Goal: Information Seeking & Learning: Find contact information

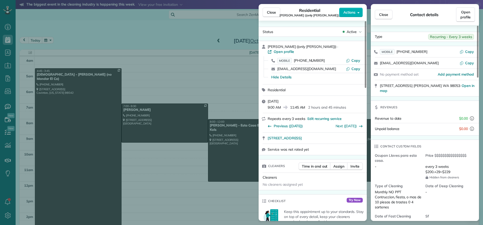
scroll to position [47, 0]
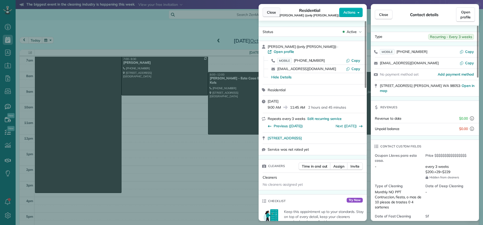
click at [272, 14] on span "Close" at bounding box center [271, 12] width 9 height 5
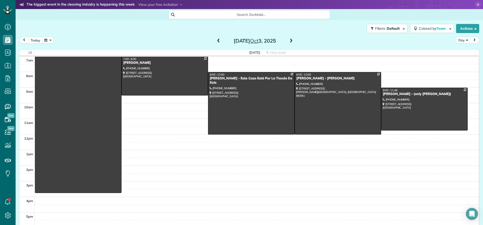
click at [216, 40] on span at bounding box center [219, 41] width 6 height 5
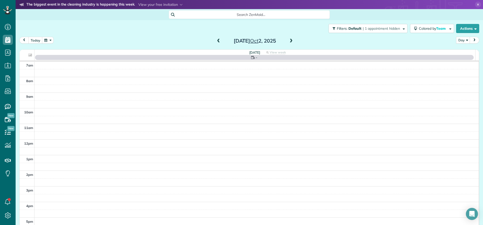
click at [216, 40] on span at bounding box center [219, 41] width 6 height 5
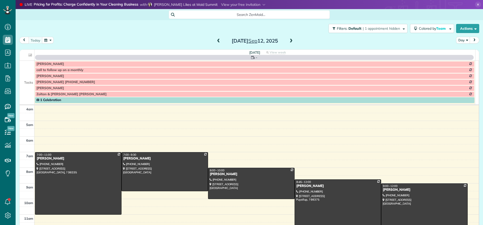
scroll to position [47, 0]
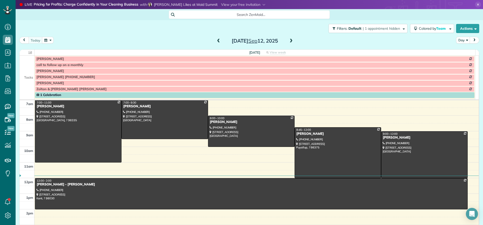
click at [217, 42] on span at bounding box center [219, 41] width 6 height 5
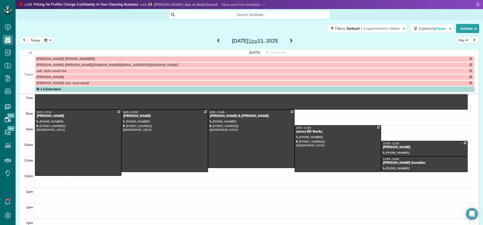
click at [289, 39] on span at bounding box center [291, 41] width 6 height 5
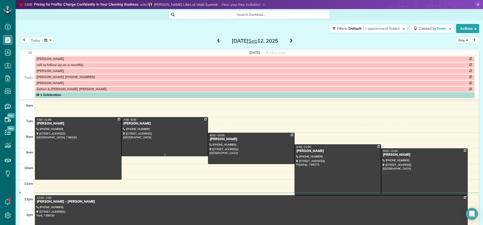
scroll to position [22, 0]
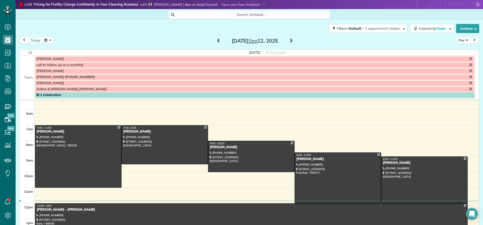
click at [217, 42] on span at bounding box center [219, 41] width 6 height 5
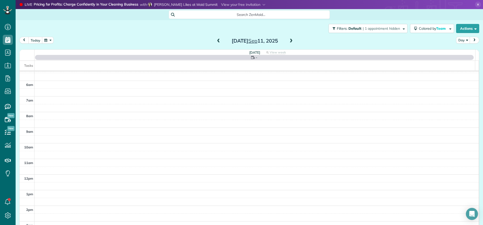
scroll to position [47, 0]
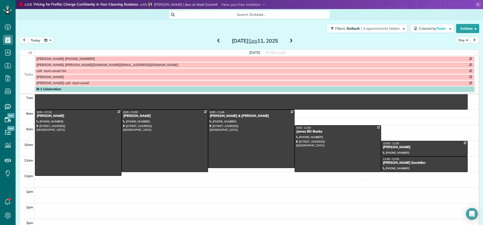
click at [217, 42] on span at bounding box center [219, 41] width 6 height 5
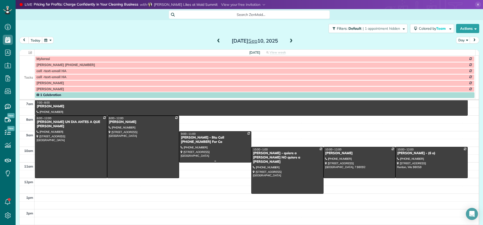
click at [196, 138] on div "Beverly Lingard - Btu Call 425-443-5340 For Ca" at bounding box center [215, 139] width 69 height 9
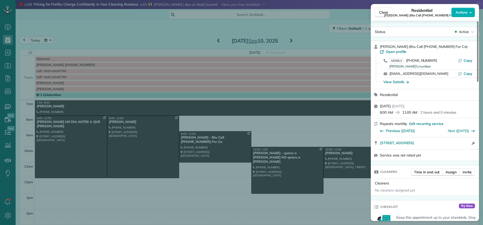
drag, startPoint x: 406, startPoint y: 46, endPoint x: 378, endPoint y: 46, distance: 27.2
click at [378, 46] on div "Beverly Lingard (Btu Call 425-443-5340 For Ca) · Open profile MOBILE (425) 533-…" at bounding box center [425, 65] width 108 height 48
click at [384, 12] on span "Close" at bounding box center [383, 12] width 9 height 5
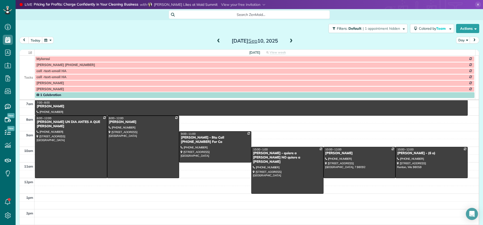
click at [288, 39] on span at bounding box center [291, 41] width 6 height 5
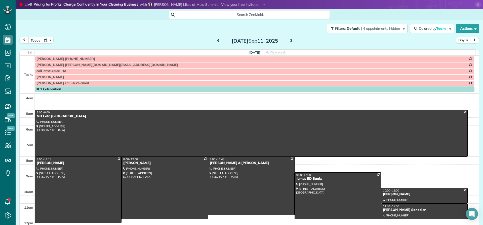
click at [288, 40] on span at bounding box center [291, 41] width 6 height 5
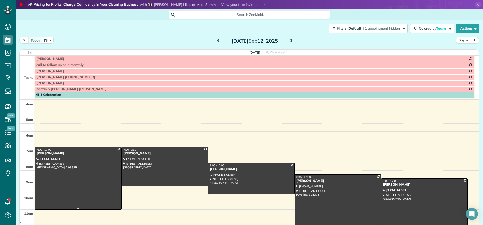
click at [61, 154] on div "Patricia Schneiner" at bounding box center [77, 153] width 83 height 4
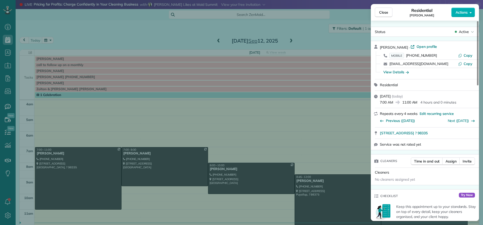
drag, startPoint x: 408, startPoint y: 45, endPoint x: 379, endPoint y: 45, distance: 29.7
click at [379, 45] on div "Patricia Schneiner · Open profile MOBILE (253) 686-8203 Copy triciamschneider@g…" at bounding box center [425, 60] width 108 height 38
click at [391, 71] on div "View Details" at bounding box center [395, 71] width 25 height 5
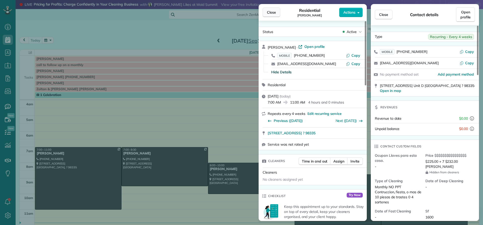
click at [275, 13] on span "Close" at bounding box center [271, 12] width 9 height 5
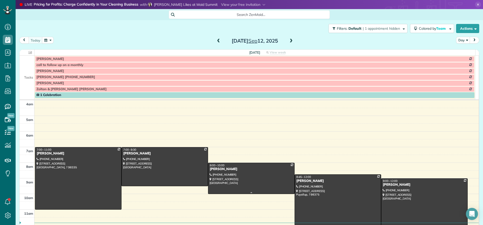
click at [219, 169] on div "Natalie Gossett" at bounding box center [250, 169] width 83 height 4
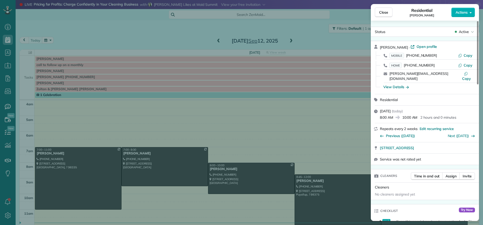
drag, startPoint x: 405, startPoint y: 45, endPoint x: 375, endPoint y: 45, distance: 30.4
click at [375, 45] on div "Natalie Gossett · Open profile MOBILE (206) 484-2242 Copy HOME (206) 621-8655 C…" at bounding box center [425, 67] width 108 height 53
click at [399, 84] on div "View Details" at bounding box center [395, 86] width 25 height 5
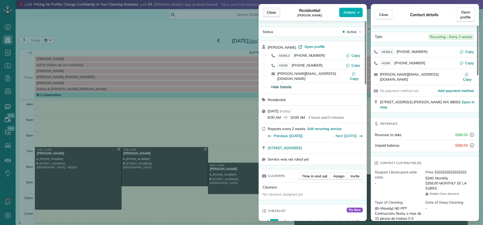
click at [270, 13] on span "Close" at bounding box center [271, 12] width 9 height 5
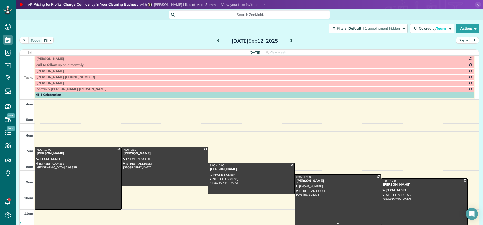
click at [315, 182] on div "Irene Dawa Kamanga" at bounding box center [337, 181] width 83 height 4
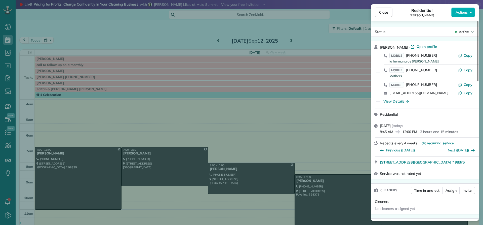
drag, startPoint x: 417, startPoint y: 48, endPoint x: 375, endPoint y: 48, distance: 42.2
click at [375, 48] on div "Irene Dawa Kamanga · Open profile MOBILE (253) 248-9098 la hermana de Irene Cop…" at bounding box center [425, 74] width 108 height 67
click at [400, 100] on div "View Details" at bounding box center [395, 101] width 25 height 5
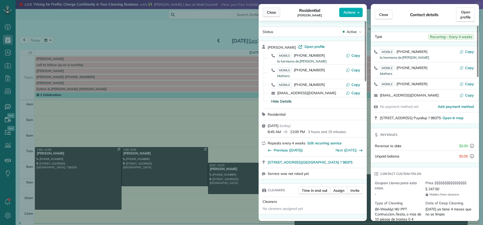
click at [271, 14] on span "Close" at bounding box center [271, 12] width 9 height 5
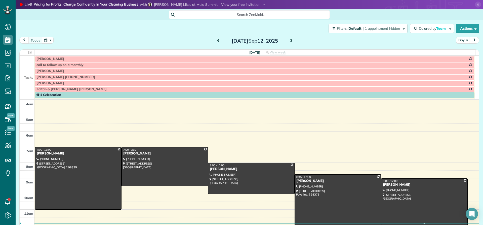
click at [382, 185] on div "Whitney Maehara" at bounding box center [423, 184] width 83 height 4
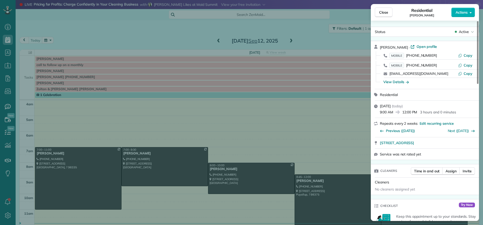
drag, startPoint x: 410, startPoint y: 45, endPoint x: 378, endPoint y: 46, distance: 32.2
click at [378, 46] on div "Whitney Maehara · Open profile MOBILE (585) 313-8007 Copy MOBILE (206) 919-8366…" at bounding box center [425, 65] width 108 height 48
click at [401, 82] on div "View Details" at bounding box center [395, 81] width 25 height 5
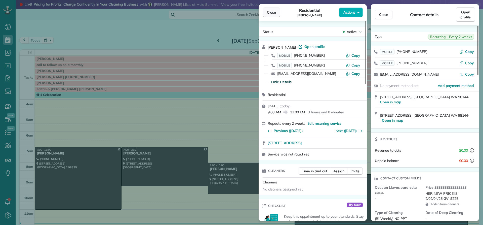
click at [269, 15] on span "Close" at bounding box center [271, 12] width 9 height 5
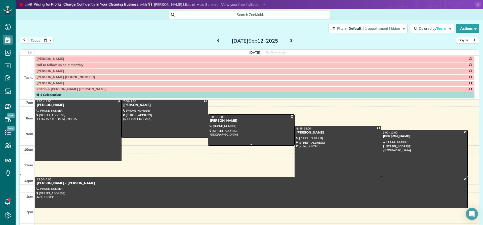
scroll to position [50, 0]
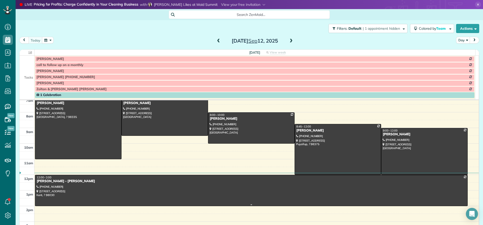
click at [59, 182] on div "Laura Boynton - ANGELICA" at bounding box center [250, 181] width 429 height 4
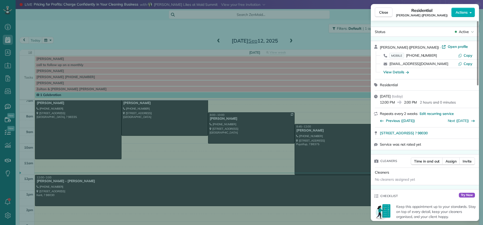
drag, startPoint x: 404, startPoint y: 46, endPoint x: 379, endPoint y: 47, distance: 25.2
click at [379, 47] on div "Laura Boynton (ANGELICA) · Open profile MOBILE (206) 604-2107 Copy lwboynton@gm…" at bounding box center [425, 60] width 108 height 38
click at [396, 73] on div "View Details" at bounding box center [395, 71] width 25 height 5
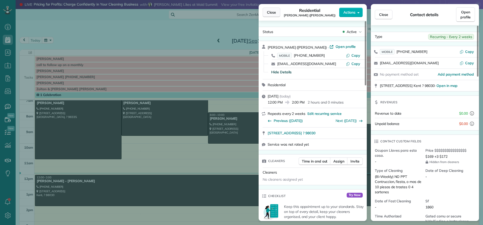
click at [274, 13] on span "Close" at bounding box center [271, 12] width 9 height 5
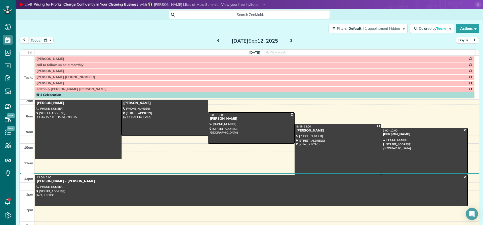
click at [290, 39] on span at bounding box center [291, 41] width 6 height 5
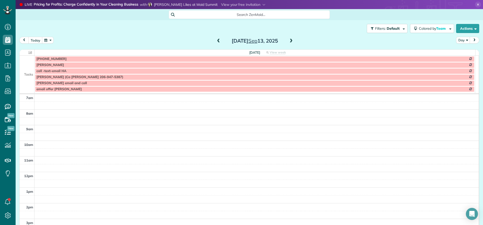
click at [291, 40] on span at bounding box center [291, 41] width 6 height 5
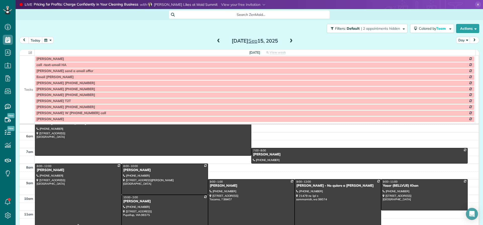
scroll to position [0, 0]
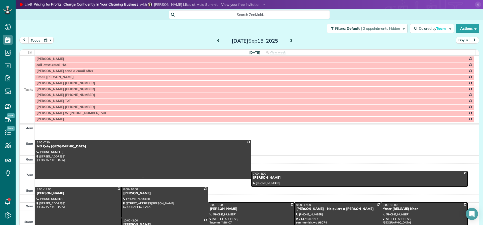
click at [55, 147] on div "MD Cote Maple Valley" at bounding box center [142, 146] width 213 height 4
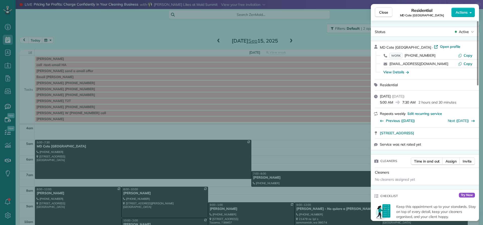
drag, startPoint x: 415, startPoint y: 47, endPoint x: 381, endPoint y: 48, distance: 33.5
click at [376, 49] on div "MD Cote Maple Valley · Open profile WORK (425) 413-1418 Copy spa@mdcote.net Cop…" at bounding box center [425, 60] width 108 height 38
click at [385, 12] on span "Close" at bounding box center [383, 12] width 9 height 5
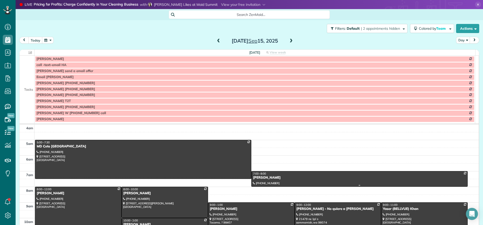
click at [269, 178] on div "Angela Lindstrom" at bounding box center [359, 177] width 213 height 4
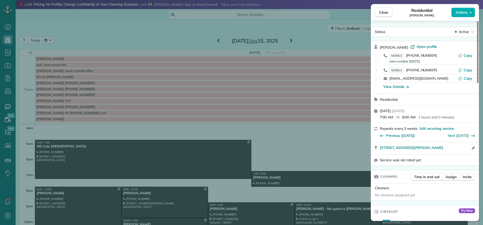
drag, startPoint x: 410, startPoint y: 47, endPoint x: 378, endPoint y: 48, distance: 32.0
click at [378, 48] on div "Angela Lindstrom · Open profile MOBILE (206) 972-2896 new number 4/21/2021 Copy…" at bounding box center [425, 67] width 108 height 53
click at [394, 86] on div "View Details" at bounding box center [395, 86] width 25 height 5
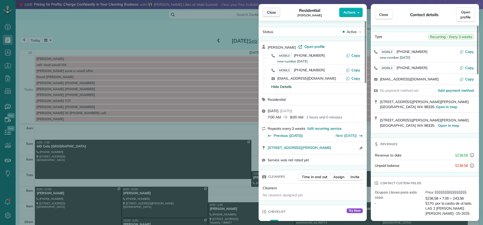
click at [272, 15] on button "Close" at bounding box center [271, 13] width 18 height 10
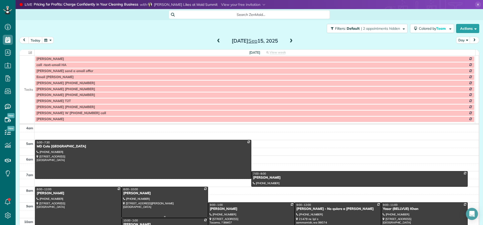
click at [136, 193] on div "Mary Grady" at bounding box center [164, 193] width 83 height 4
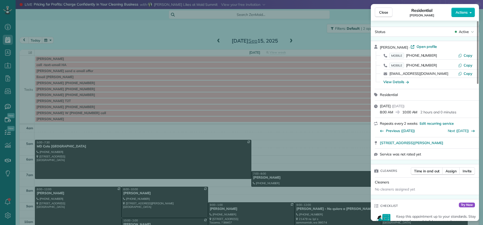
drag, startPoint x: 399, startPoint y: 45, endPoint x: 379, endPoint y: 48, distance: 19.8
click at [379, 48] on div "Mary Grady · Open profile MOBILE (206) 920-8329 Copy MOBILE (206) 920-8336 Copy…" at bounding box center [425, 65] width 108 height 48
click at [392, 82] on div "View Details" at bounding box center [395, 81] width 25 height 5
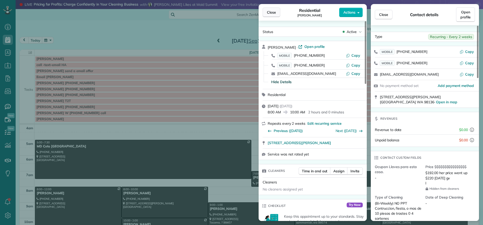
click at [272, 12] on span "Close" at bounding box center [271, 12] width 9 height 5
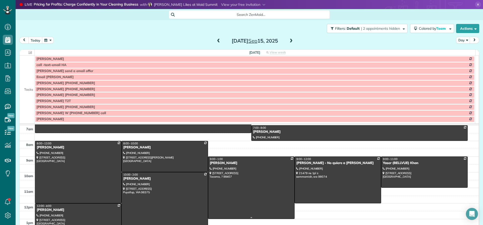
scroll to position [50, 0]
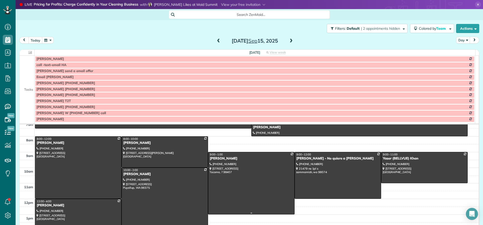
click at [220, 160] on div "Lauren Hoogkabee" at bounding box center [250, 158] width 83 height 4
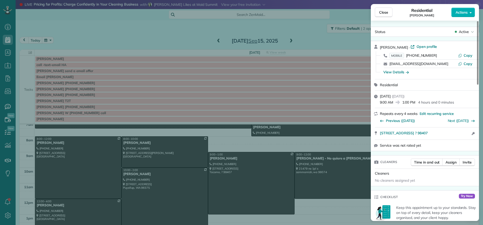
drag, startPoint x: 411, startPoint y: 46, endPoint x: 378, endPoint y: 44, distance: 33.0
click at [378, 44] on div "Lauren Hoogkabee · Open profile MOBILE (360) 880-9101 Copy lkperez88@gmail.com …" at bounding box center [425, 60] width 108 height 38
click at [392, 71] on div "View Details" at bounding box center [395, 71] width 25 height 5
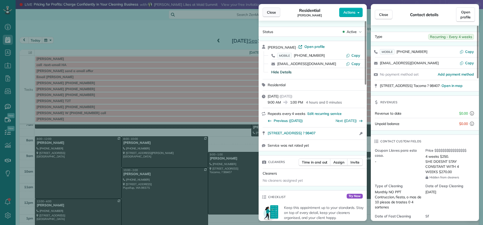
click at [275, 13] on span "Close" at bounding box center [271, 12] width 9 height 5
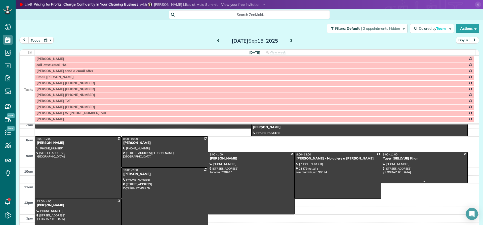
click at [384, 160] on div "Yaser (BELLVUE) Khan" at bounding box center [423, 158] width 83 height 4
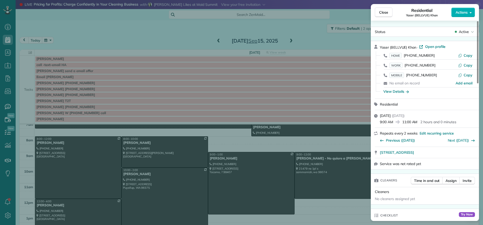
drag, startPoint x: 417, startPoint y: 45, endPoint x: 378, endPoint y: 47, distance: 38.8
click at [378, 47] on div "Yaser (BELLVUE) Khan · Open profile HOME (425) 553-8587 Copy WORK (425) 882-808…" at bounding box center [425, 69] width 108 height 57
click at [397, 91] on div "View Details" at bounding box center [395, 91] width 25 height 5
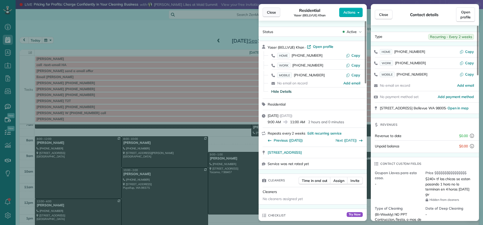
click at [275, 11] on span "Close" at bounding box center [271, 12] width 9 height 5
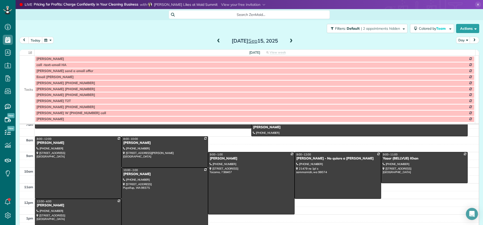
click at [128, 174] on div "Delanie Nielsen" at bounding box center [164, 174] width 83 height 4
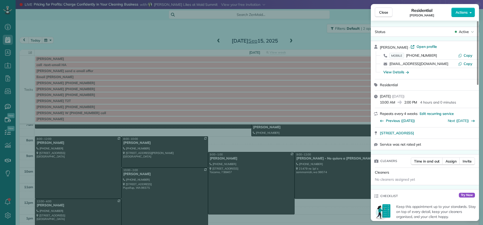
drag, startPoint x: 406, startPoint y: 44, endPoint x: 378, endPoint y: 44, distance: 27.9
click at [378, 44] on div "Delanie Nielsen · Open profile MOBILE (425) 442-2014 Copy dnielsen@wsda.org Cop…" at bounding box center [425, 60] width 108 height 38
click at [399, 73] on div "View Details" at bounding box center [395, 71] width 25 height 5
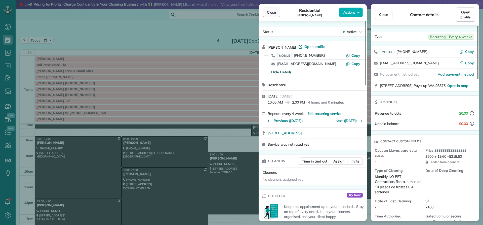
click at [269, 13] on span "Close" at bounding box center [271, 12] width 9 height 5
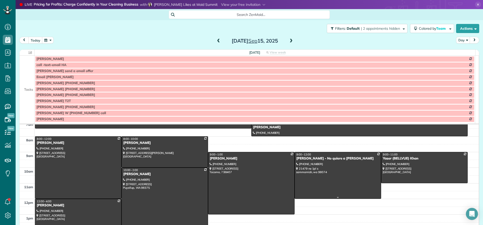
click at [297, 161] on div at bounding box center [338, 175] width 86 height 46
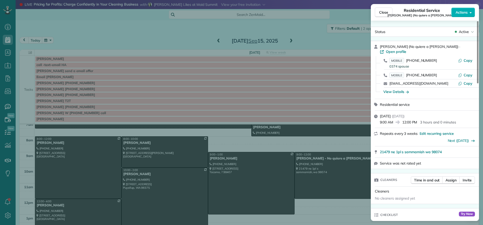
drag, startPoint x: 405, startPoint y: 47, endPoint x: 375, endPoint y: 47, distance: 29.7
click at [375, 47] on div "Saurab Mangal (No quiere a Hania) · Open profile MOBILE (206) 265-0241 0374 spa…" at bounding box center [425, 70] width 108 height 58
